Goal: Information Seeking & Learning: Learn about a topic

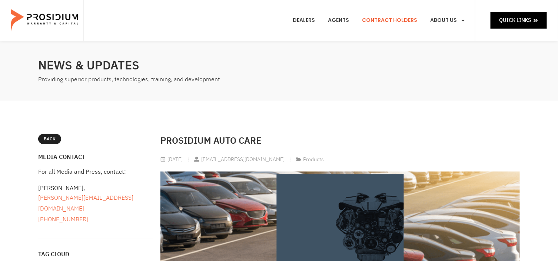
click at [395, 22] on link "Contract Holders" at bounding box center [390, 20] width 66 height 27
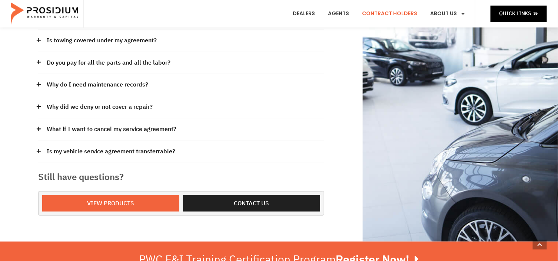
scroll to position [198, 0]
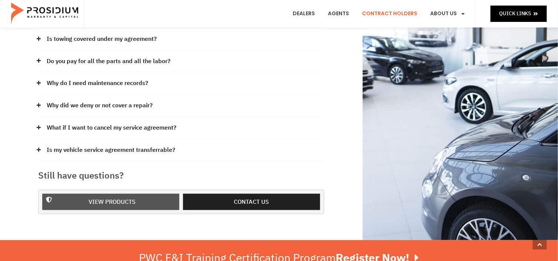
click at [117, 199] on span "View Products" at bounding box center [112, 201] width 47 height 11
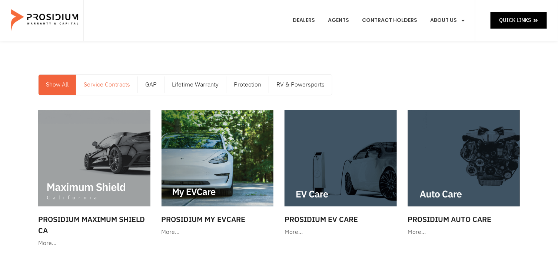
click at [126, 86] on link "Service Contracts" at bounding box center [106, 85] width 61 height 20
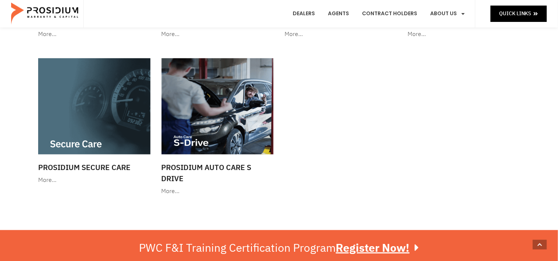
scroll to position [99, 0]
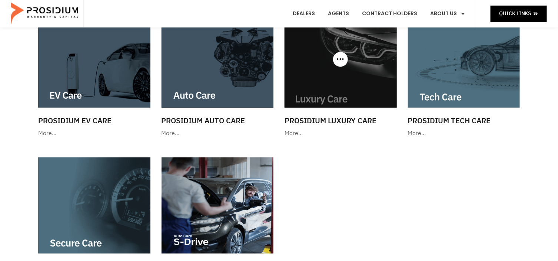
click at [333, 100] on img at bounding box center [341, 59] width 112 height 96
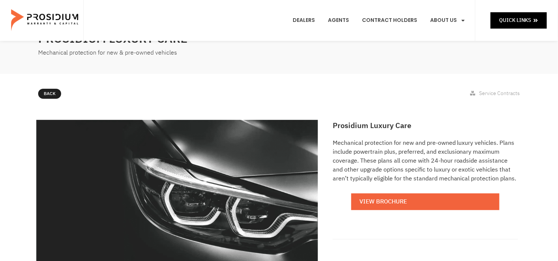
scroll to position [99, 0]
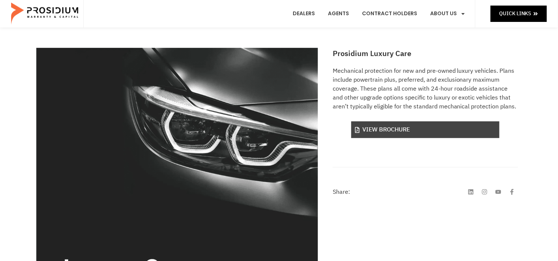
click at [402, 132] on link "View Brochure" at bounding box center [425, 129] width 148 height 17
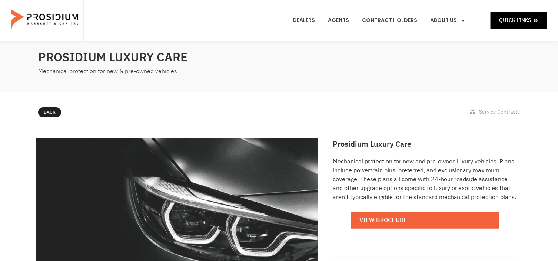
scroll to position [0, 0]
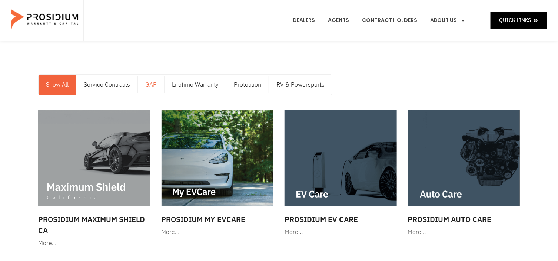
click at [158, 85] on link "GAP" at bounding box center [151, 85] width 26 height 20
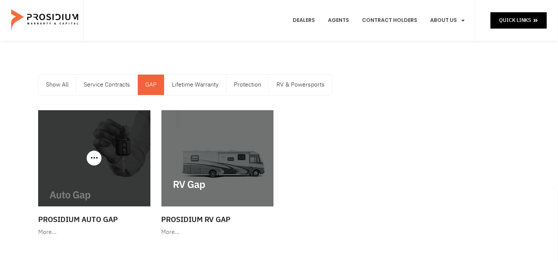
click at [97, 155] on div at bounding box center [94, 158] width 112 height 96
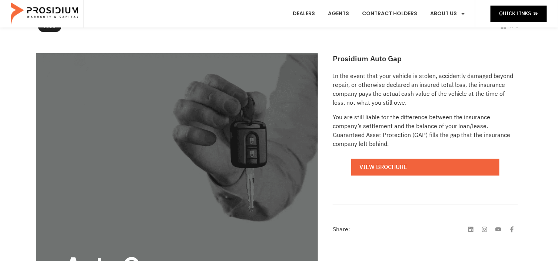
scroll to position [99, 0]
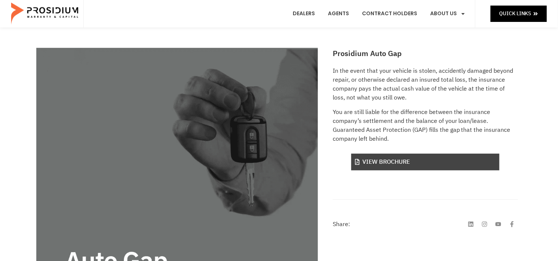
click at [371, 158] on link "View Brochure" at bounding box center [425, 161] width 148 height 17
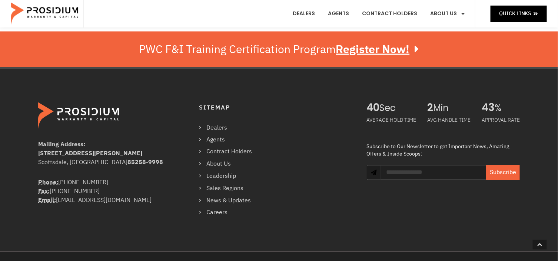
scroll to position [395, 0]
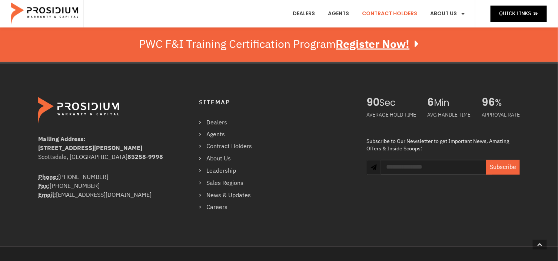
click at [391, 10] on link "Contract Holders" at bounding box center [390, 13] width 66 height 27
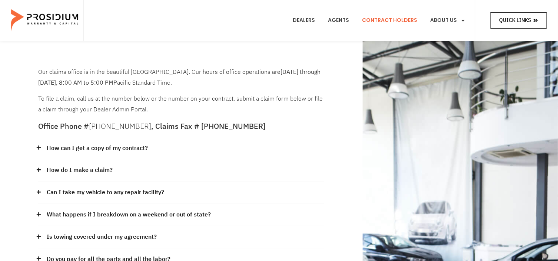
click at [513, 16] on span "Quick Links" at bounding box center [515, 20] width 32 height 9
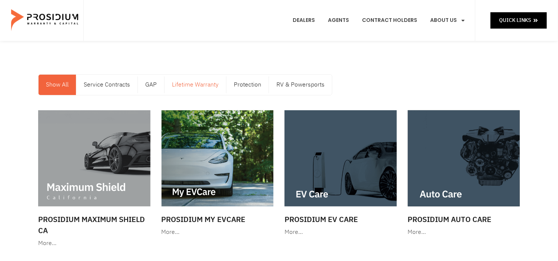
click at [188, 85] on link "Lifetime Warranty" at bounding box center [196, 85] width 62 height 20
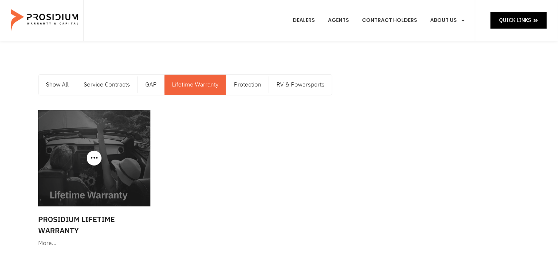
click at [96, 185] on img at bounding box center [94, 158] width 112 height 96
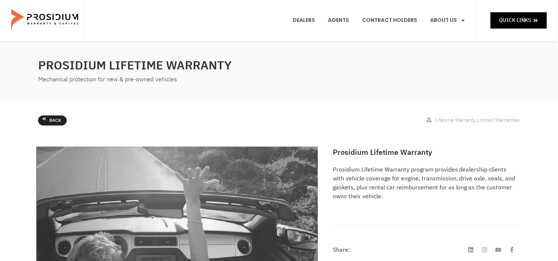
click at [50, 121] on span "Back" at bounding box center [55, 120] width 12 height 8
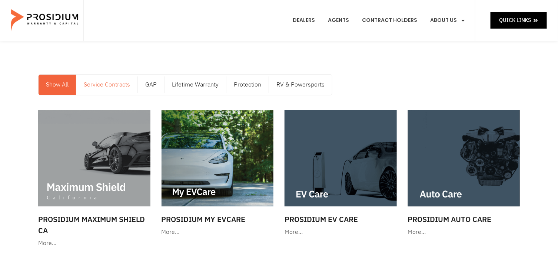
click at [97, 86] on link "Service Contracts" at bounding box center [106, 85] width 61 height 20
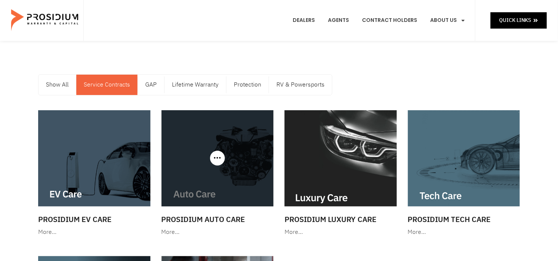
click at [219, 175] on img at bounding box center [218, 158] width 112 height 96
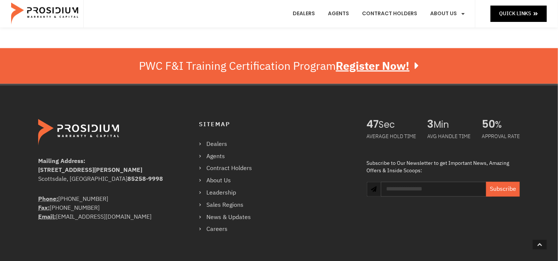
scroll to position [395, 0]
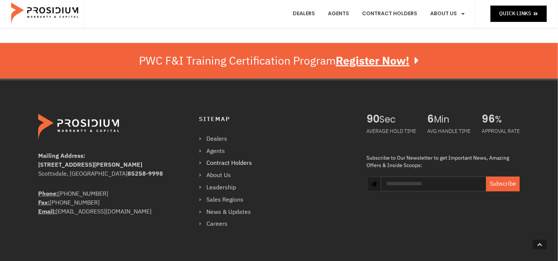
click at [237, 162] on link "Contract Holders" at bounding box center [229, 163] width 60 height 11
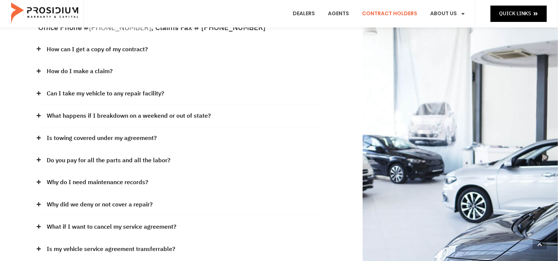
scroll to position [198, 0]
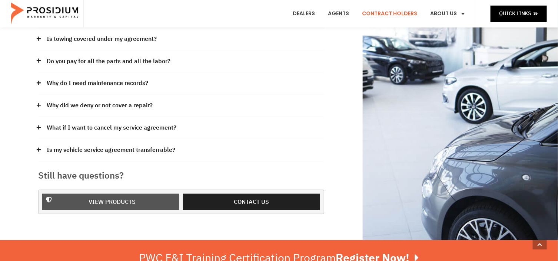
click at [150, 201] on span "View Products" at bounding box center [112, 201] width 118 height 11
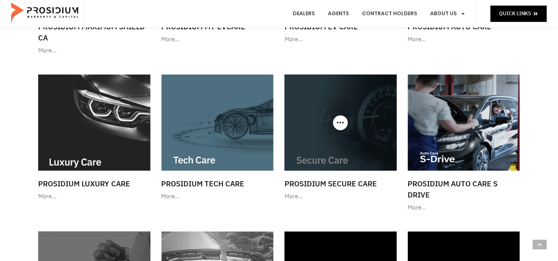
scroll to position [198, 0]
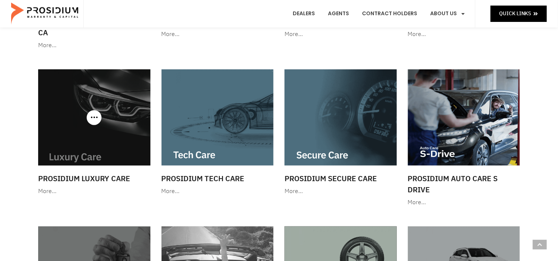
click at [103, 158] on img at bounding box center [94, 117] width 112 height 96
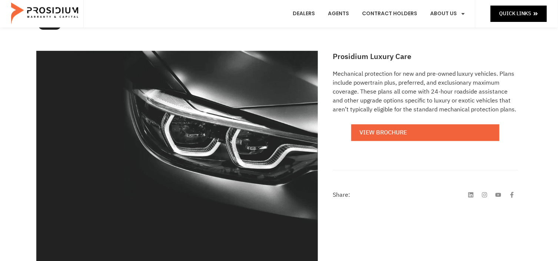
scroll to position [99, 0]
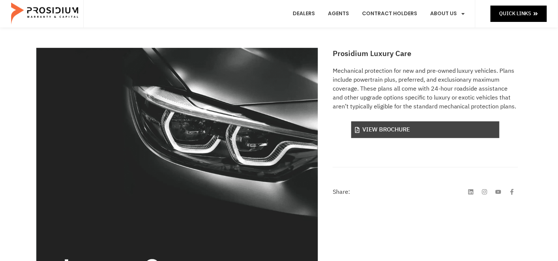
click at [407, 133] on link "View Brochure" at bounding box center [425, 129] width 148 height 17
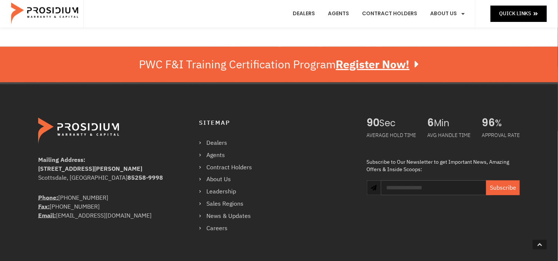
scroll to position [1285, 0]
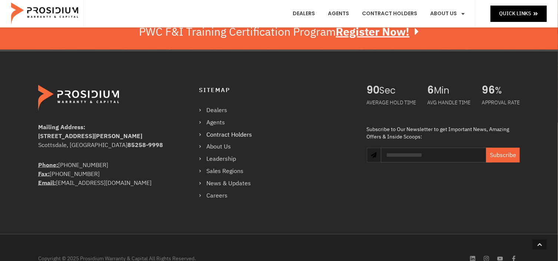
click at [224, 132] on link "Contract Holders" at bounding box center [229, 134] width 60 height 11
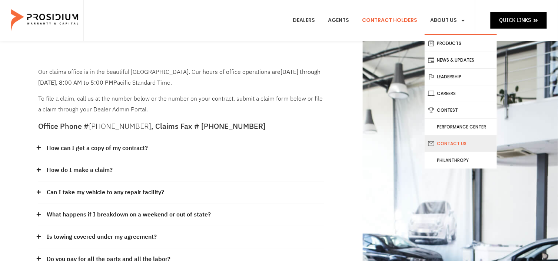
click at [445, 143] on link "Contact Us" at bounding box center [461, 143] width 72 height 16
